Goal: Task Accomplishment & Management: Use online tool/utility

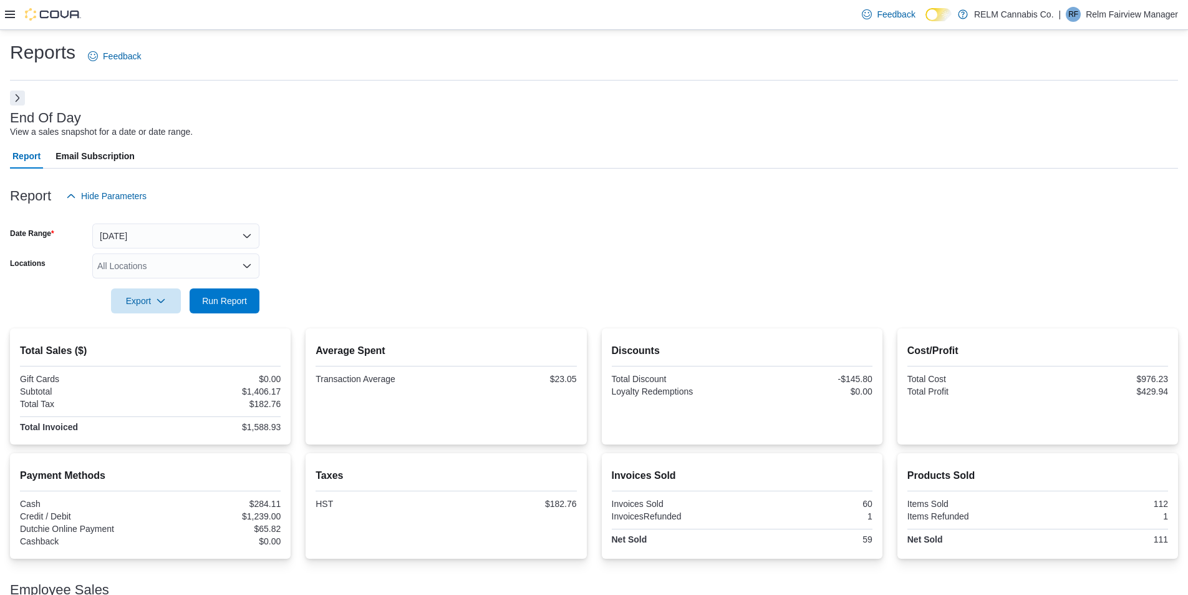
click at [376, 62] on div "Reports Feedback" at bounding box center [594, 56] width 1168 height 32
click at [9, 18] on icon at bounding box center [10, 14] width 10 height 7
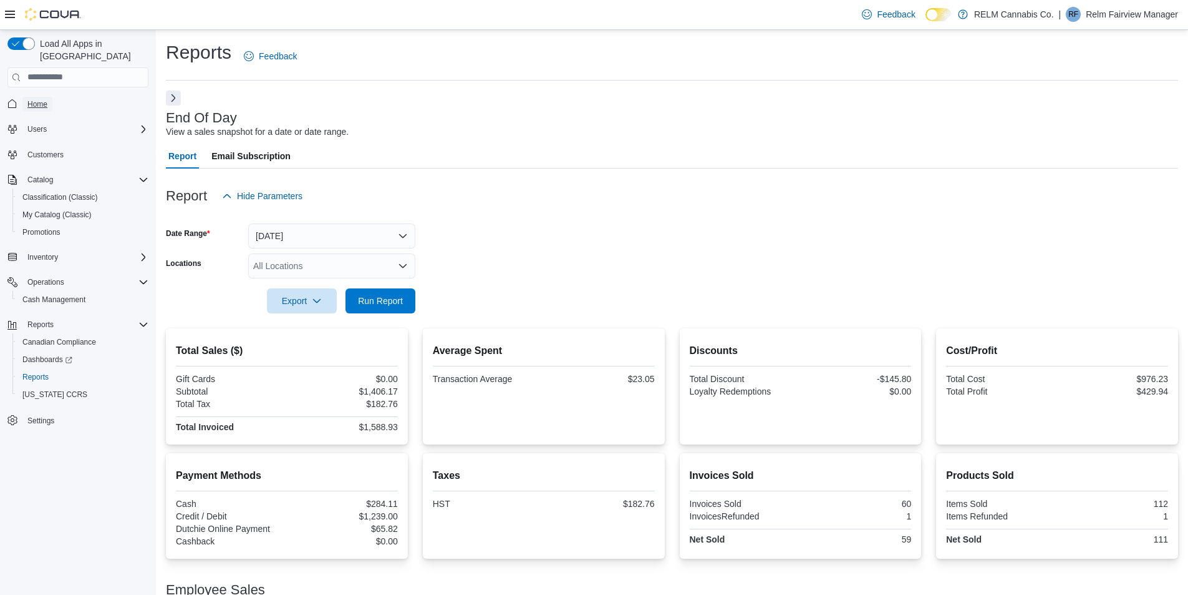
click at [34, 99] on span "Home" at bounding box center [37, 104] width 20 height 10
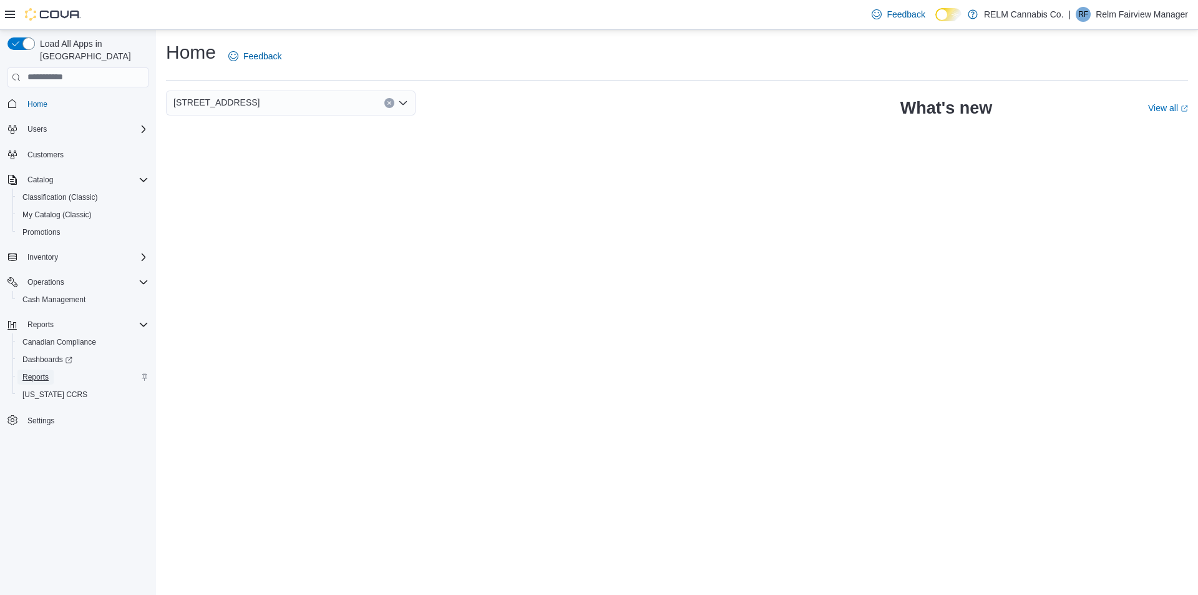
click at [27, 372] on span "Reports" at bounding box center [35, 377] width 26 height 10
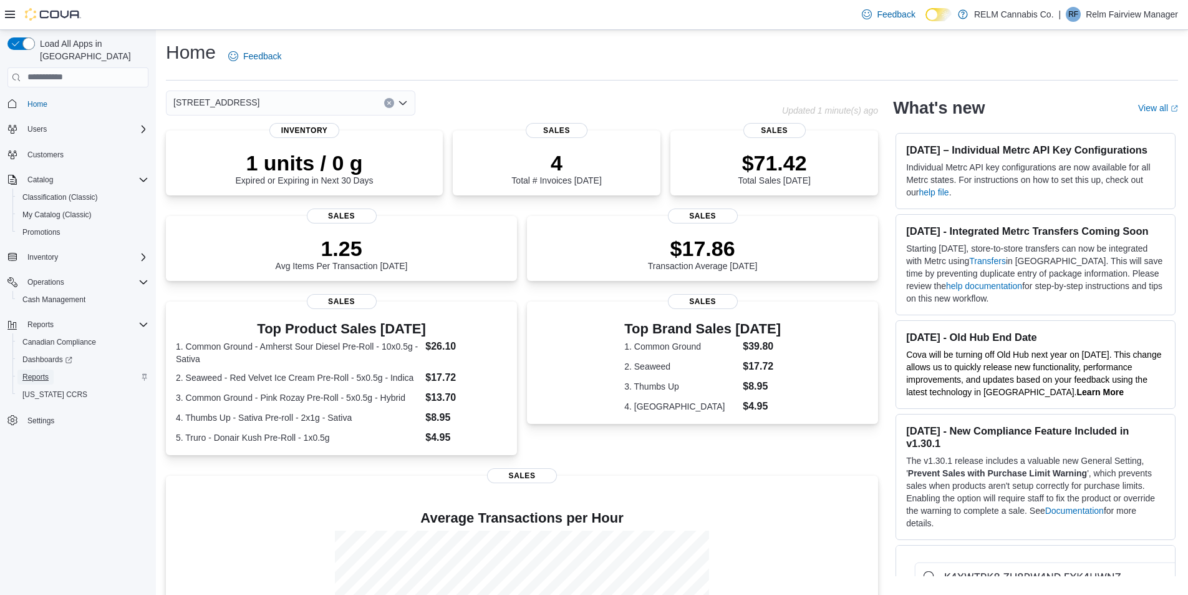
click at [42, 372] on span "Reports" at bounding box center [35, 377] width 26 height 10
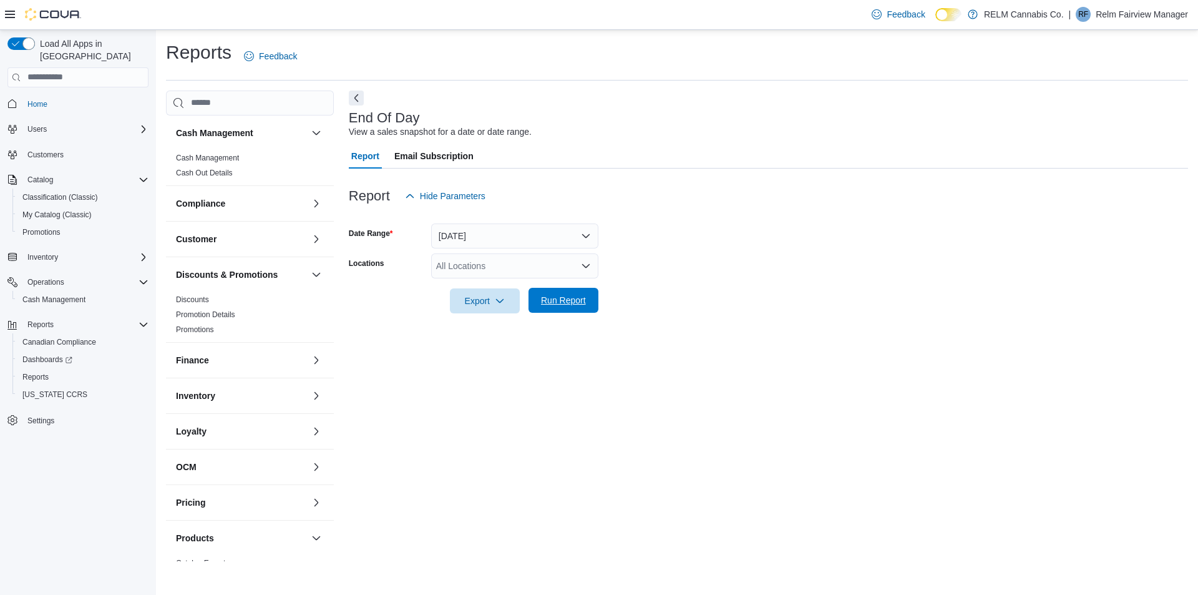
click at [543, 291] on span "Run Report" at bounding box center [563, 300] width 55 height 25
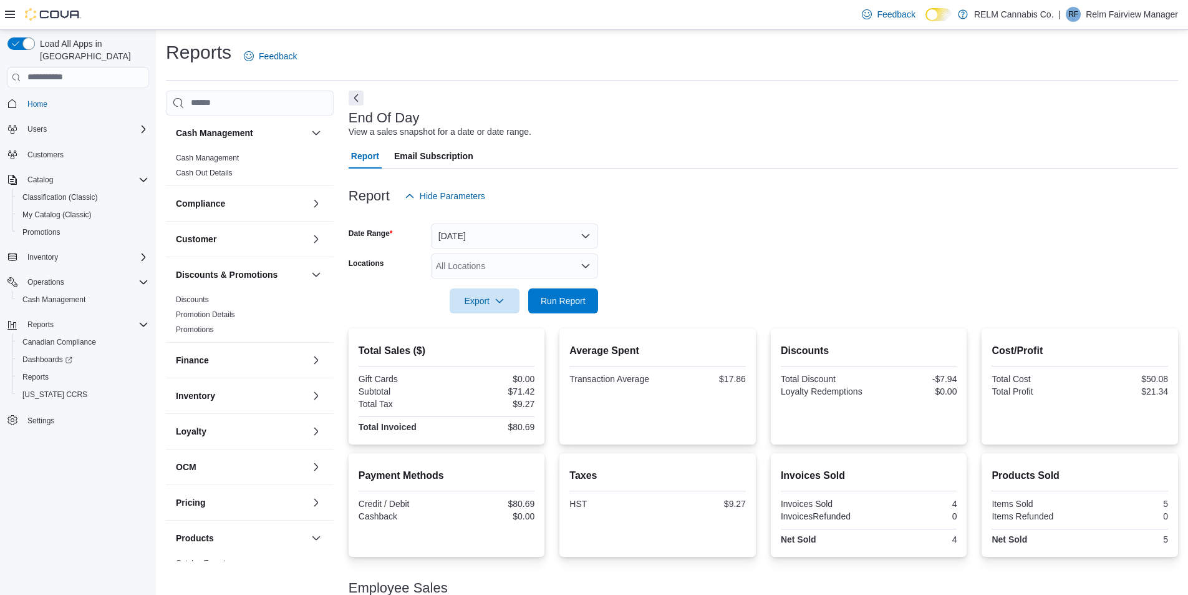
drag, startPoint x: 808, startPoint y: 274, endPoint x: 727, endPoint y: 308, distance: 87.8
click at [807, 274] on form "Date Range [DATE] Locations All Locations Export Run Report" at bounding box center [764, 260] width 830 height 105
click at [568, 301] on span "Run Report" at bounding box center [563, 300] width 45 height 12
